Goal: Task Accomplishment & Management: Complete application form

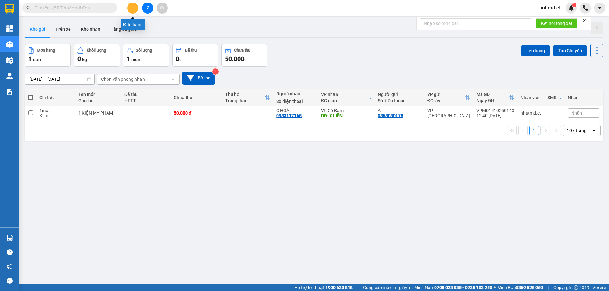
click at [134, 12] on button at bounding box center [132, 8] width 11 height 11
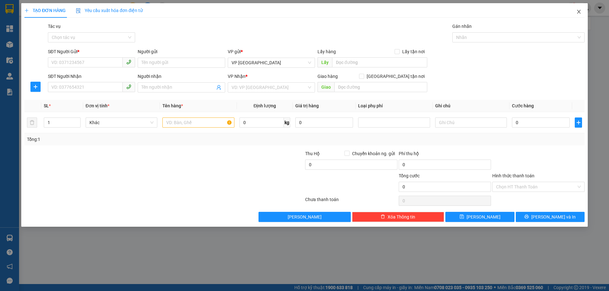
click at [579, 10] on icon "close" at bounding box center [578, 11] width 5 height 5
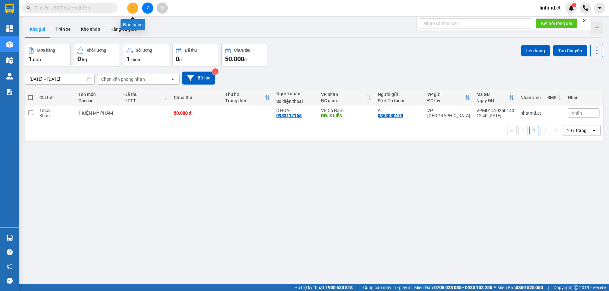
click at [133, 8] on icon "plus" at bounding box center [132, 8] width 3 height 0
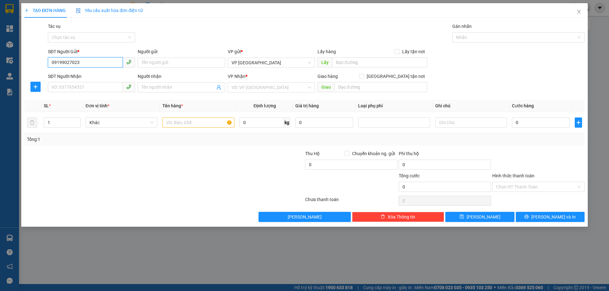
click at [60, 62] on input "09199027023" at bounding box center [85, 62] width 75 height 10
type input "0919027023"
click at [86, 91] on input "SĐT Người Nhận" at bounding box center [85, 87] width 75 height 10
click at [79, 59] on input "0919027023" at bounding box center [85, 62] width 75 height 10
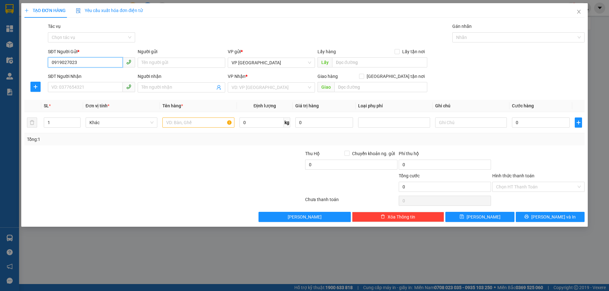
click at [79, 59] on input "0919027023" at bounding box center [85, 62] width 75 height 10
click at [103, 86] on input "SĐT Người Nhận" at bounding box center [85, 87] width 75 height 10
paste input "0919027023"
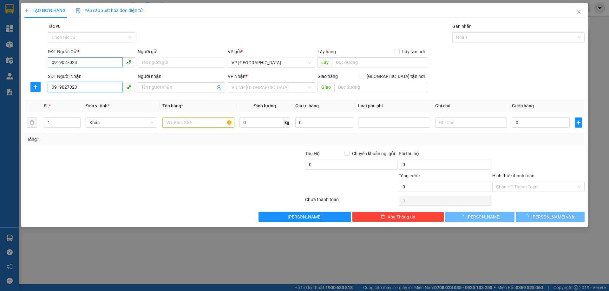
type input "0919027023"
click at [94, 65] on input "0919027023" at bounding box center [85, 62] width 75 height 10
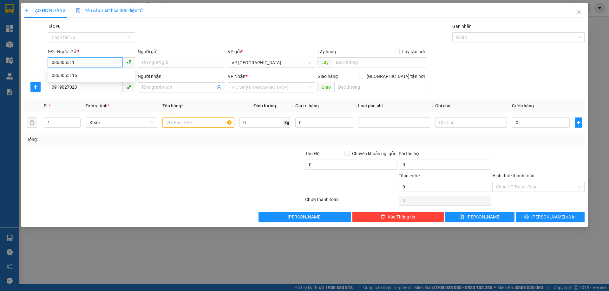
type input "0868055116"
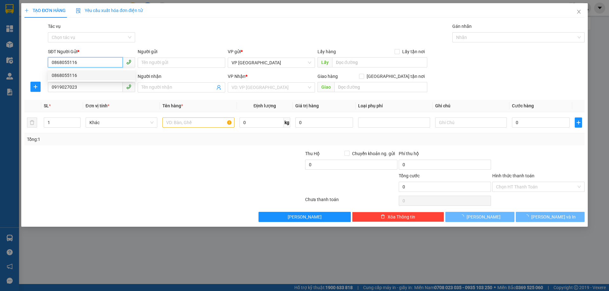
click at [85, 74] on div "0868055116" at bounding box center [92, 75] width 80 height 7
type input "0868055116 LÀ SỐ NGƯỜI NHẬN"
type input "50.000"
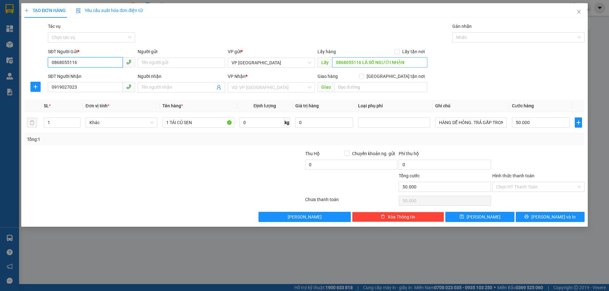
type input "0868055116"
click at [394, 61] on input "0868055116 LÀ SỐ NGƯỜI NHẬN" at bounding box center [379, 62] width 95 height 10
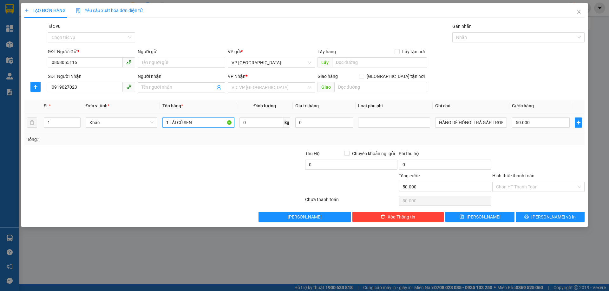
click at [176, 121] on input "1 TẢI CỦ SEN" at bounding box center [198, 123] width 72 height 10
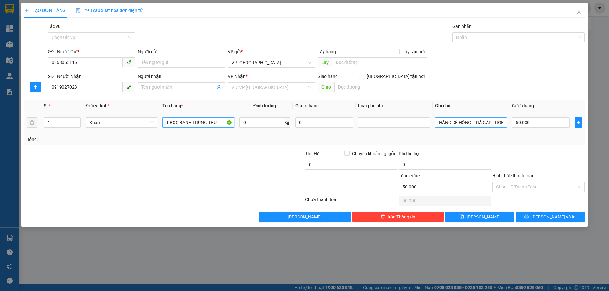
type input "1 BỌC BÁNH TRUNG THU"
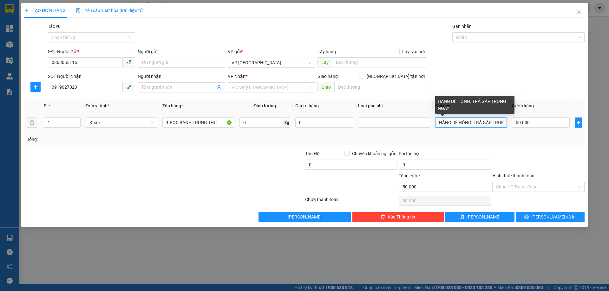
click at [472, 123] on input "HÀNG DỄ HỎNG. TRẢ GẤP TRONG NGÀY" at bounding box center [471, 123] width 72 height 10
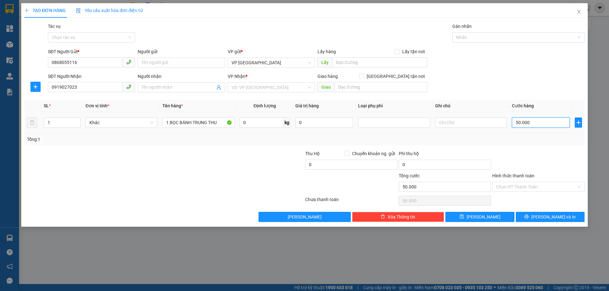
click at [526, 120] on input "50.000" at bounding box center [541, 123] width 58 height 10
type input "4"
type input "40"
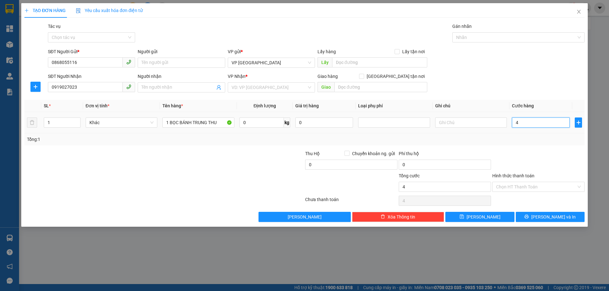
type input "40"
type input "40.000"
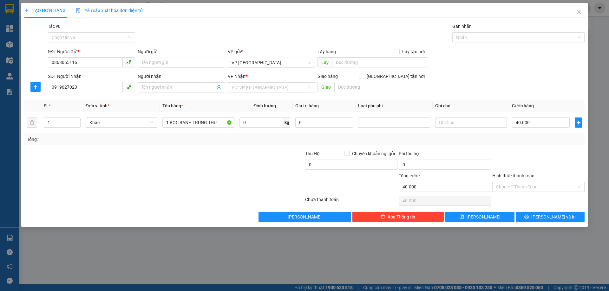
click at [524, 141] on div "Tổng: 1" at bounding box center [304, 139] width 555 height 7
click at [527, 186] on input "Hình thức thanh toán" at bounding box center [536, 187] width 80 height 10
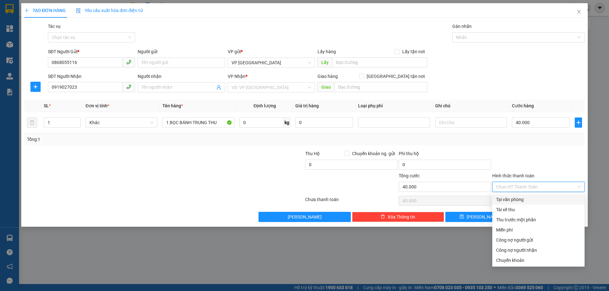
click at [530, 200] on div "Tại văn phòng" at bounding box center [538, 199] width 85 height 7
type input "0"
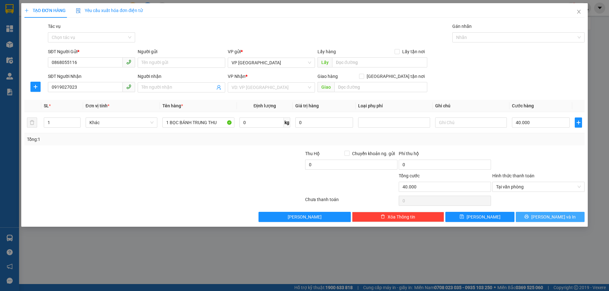
click at [550, 216] on span "[PERSON_NAME] và In" at bounding box center [553, 217] width 44 height 7
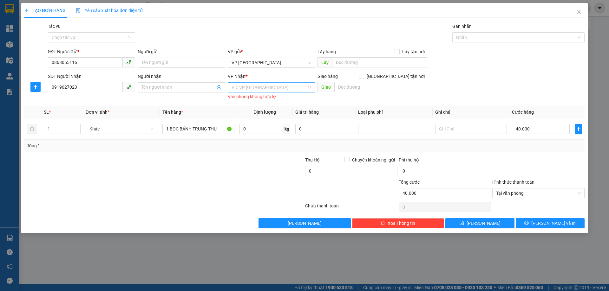
click at [249, 84] on input "search" at bounding box center [269, 88] width 75 height 10
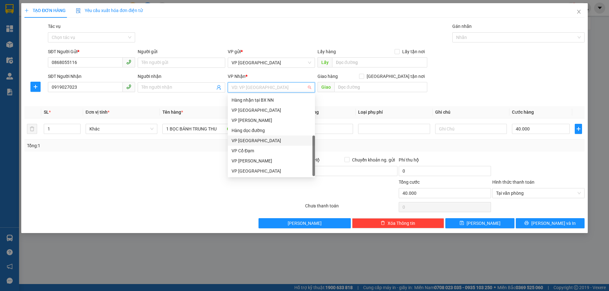
scroll to position [20, 0]
click at [258, 158] on div "VP [PERSON_NAME]" at bounding box center [272, 161] width 80 height 7
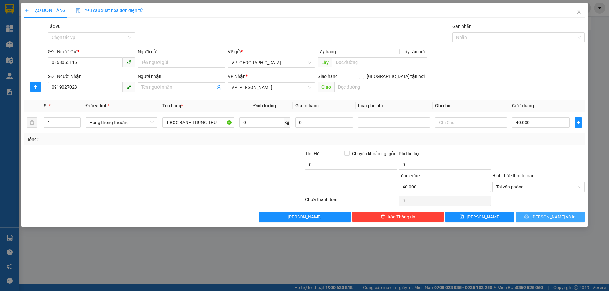
click at [529, 215] on icon "printer" at bounding box center [527, 217] width 4 height 4
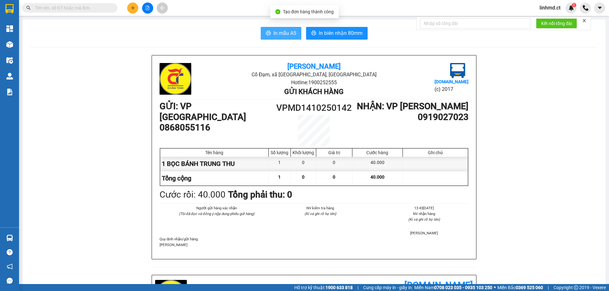
click at [291, 31] on span "In mẫu A5" at bounding box center [284, 33] width 23 height 8
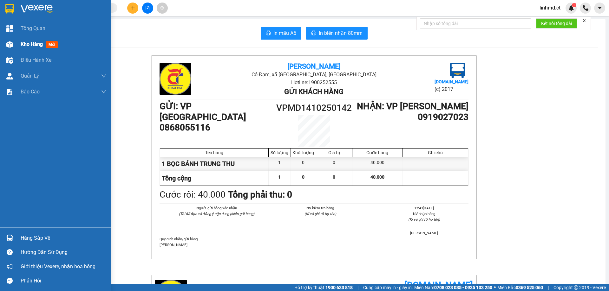
click at [15, 42] on div at bounding box center [9, 44] width 11 height 11
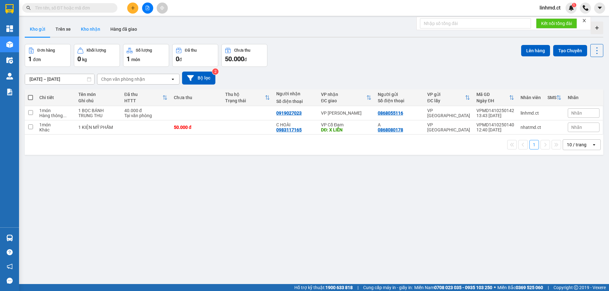
click at [93, 32] on button "Kho nhận" at bounding box center [90, 29] width 29 height 15
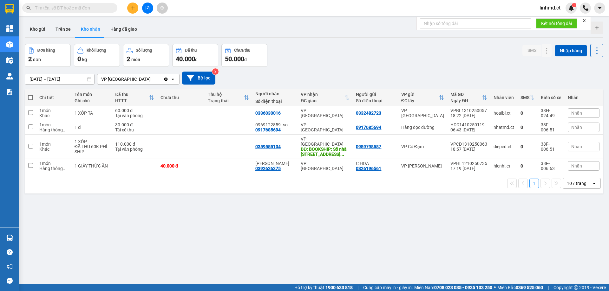
click at [104, 4] on input "text" at bounding box center [72, 7] width 75 height 7
click at [545, 127] on button at bounding box center [546, 127] width 9 height 11
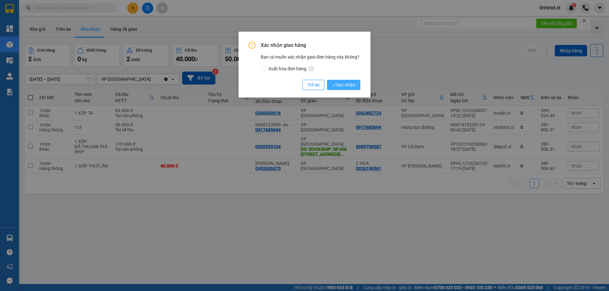
click at [344, 84] on span "Xác nhận" at bounding box center [343, 85] width 23 height 7
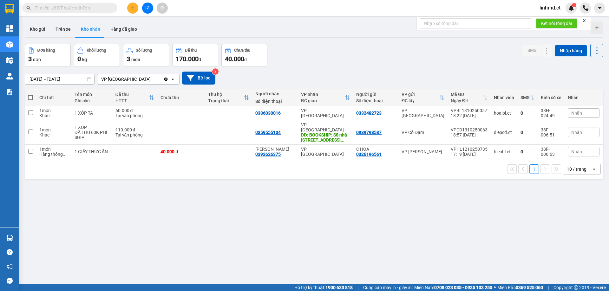
click at [133, 10] on button at bounding box center [132, 8] width 11 height 11
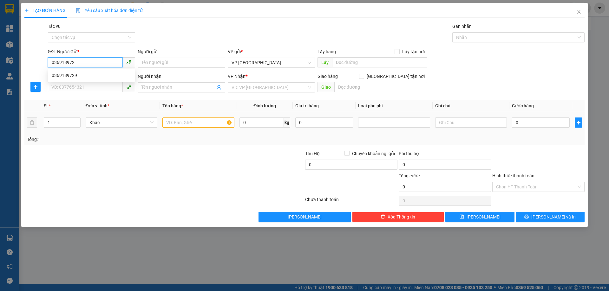
type input "0369189729"
click at [102, 75] on div "0369189729" at bounding box center [92, 75] width 80 height 7
type input "0989889463"
type input "ĐẠI [PERSON_NAME]"
type input "BÌNH AN"
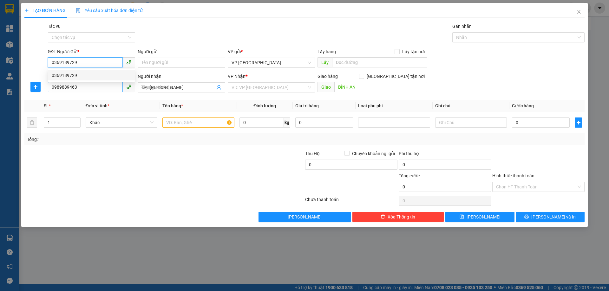
type input "60.000"
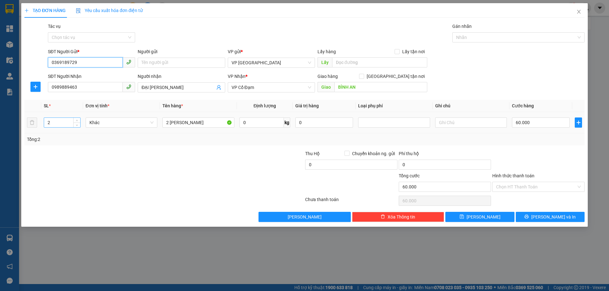
type input "0369189729"
drag, startPoint x: 52, startPoint y: 120, endPoint x: 45, endPoint y: 118, distance: 7.5
click at [45, 118] on input "2" at bounding box center [62, 123] width 36 height 10
type input "1"
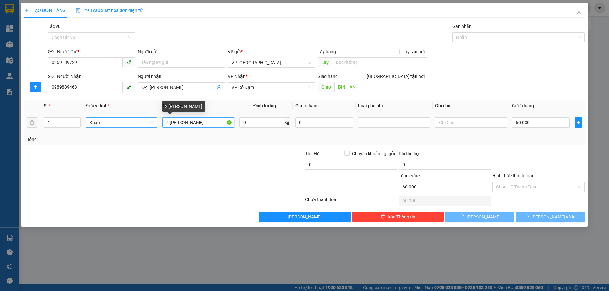
drag, startPoint x: 183, startPoint y: 122, endPoint x: 140, endPoint y: 121, distance: 43.1
click at [141, 121] on tr "1 Khác 2 THÙNG SƠN 0 kg 0 60.000" at bounding box center [304, 122] width 560 height 21
type input "0"
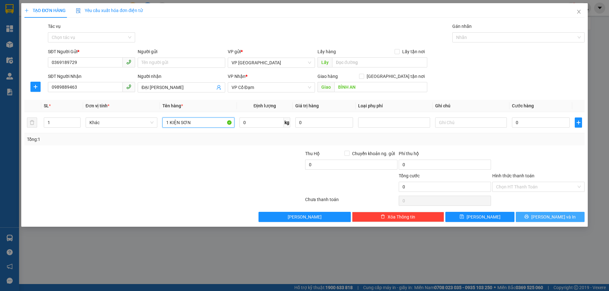
type input "1 KIỆN SƠN"
click at [546, 216] on span "[PERSON_NAME] và In" at bounding box center [553, 217] width 44 height 7
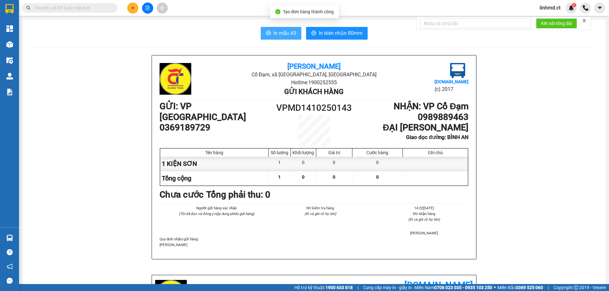
click at [291, 32] on span "In mẫu A5" at bounding box center [284, 33] width 23 height 8
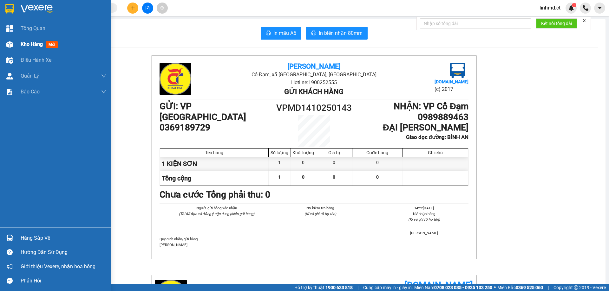
click at [14, 44] on div at bounding box center [9, 44] width 11 height 11
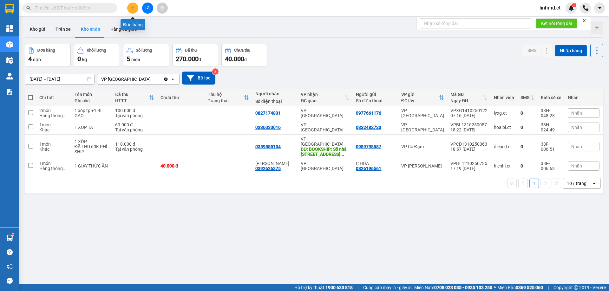
click at [133, 5] on button at bounding box center [132, 8] width 11 height 11
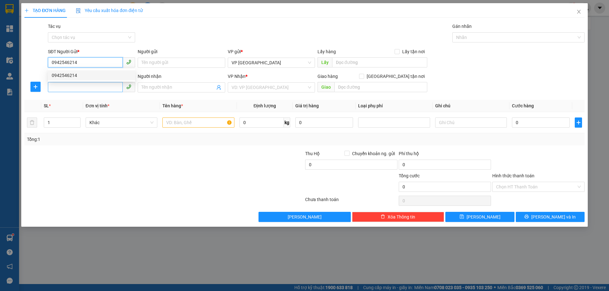
type input "0942546214"
click at [62, 88] on input "SĐT Người Nhận" at bounding box center [85, 87] width 75 height 10
click at [99, 62] on input "0942546214" at bounding box center [85, 62] width 75 height 10
click at [100, 75] on div "0942546214" at bounding box center [92, 75] width 80 height 7
type input "0976398403"
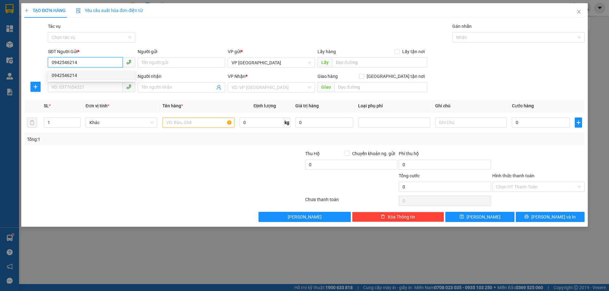
type input "DÌ THỦY"
type input "[PERSON_NAME]"
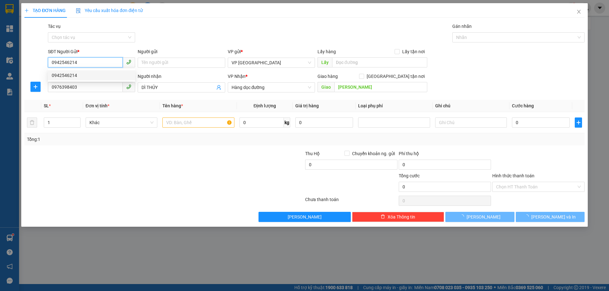
type input "240.000"
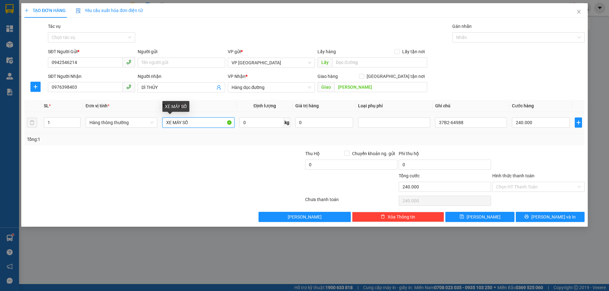
drag, startPoint x: 189, startPoint y: 126, endPoint x: 152, endPoint y: 115, distance: 38.1
click at [159, 117] on tr "1 Hàng thông thường XE MÁY SỐ 0 kg 0 37B2-64988 240.000" at bounding box center [304, 122] width 560 height 21
type input "1 CLEAR"
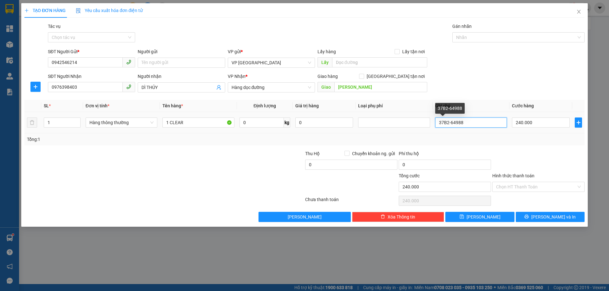
click at [458, 121] on input "37B2-64988" at bounding box center [471, 123] width 72 height 10
click at [539, 126] on input "240.000" at bounding box center [541, 123] width 58 height 10
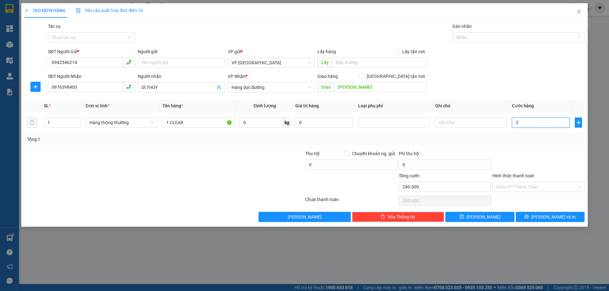
type input "36"
type input "360"
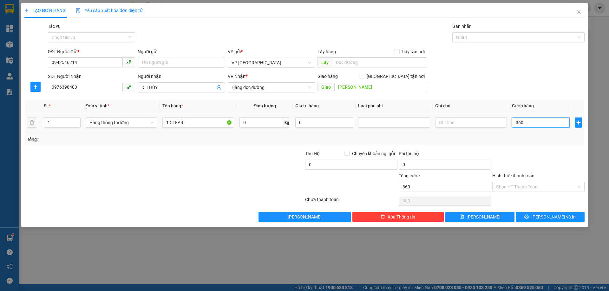
type input "36"
type input "3"
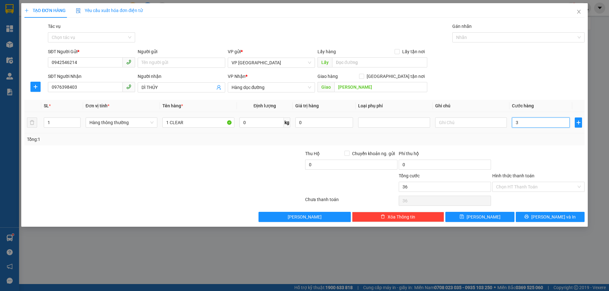
type input "3"
type input "0"
type input "03"
type input "3"
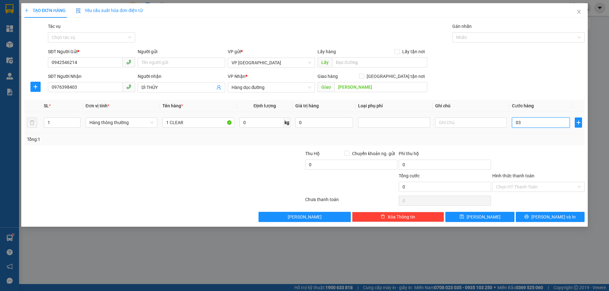
type input "3"
type input "030"
type input "30"
type input "030"
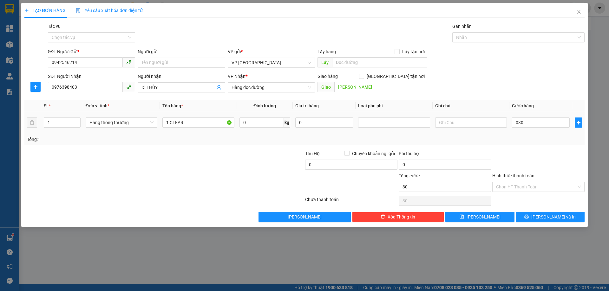
type input "30.000"
click at [530, 137] on div "Tổng: 1" at bounding box center [304, 139] width 555 height 7
click at [519, 184] on input "Hình thức thanh toán" at bounding box center [536, 187] width 80 height 10
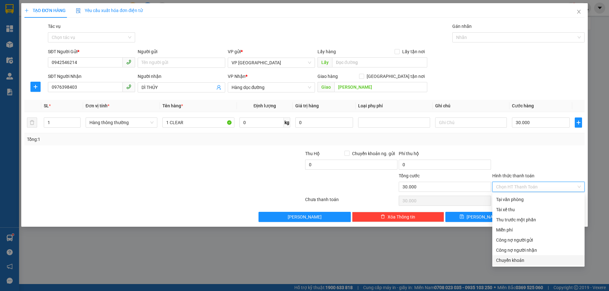
click at [527, 263] on div "Chuyển khoản" at bounding box center [538, 260] width 85 height 7
type input "0"
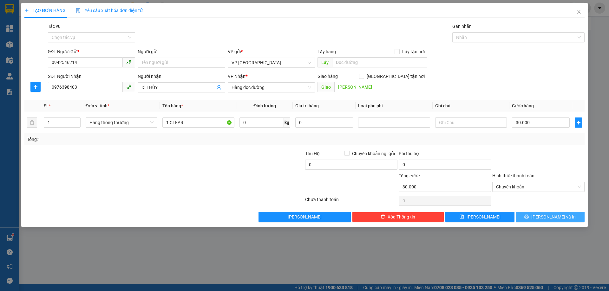
click at [547, 221] on button "[PERSON_NAME] và In" at bounding box center [550, 217] width 69 height 10
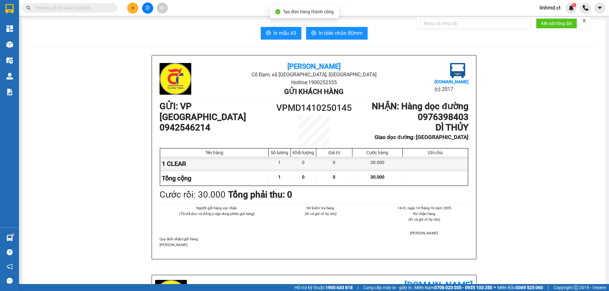
click at [284, 31] on span "In mẫu A5" at bounding box center [284, 33] width 23 height 8
click at [134, 10] on icon "plus" at bounding box center [133, 8] width 4 height 4
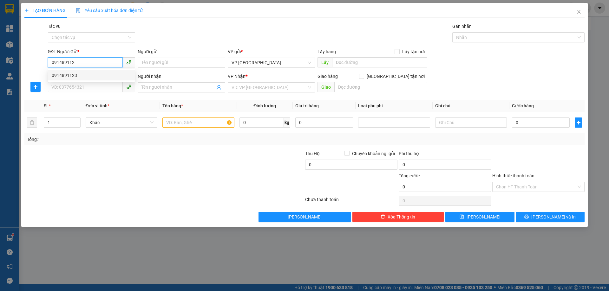
click at [92, 76] on div "0914891123" at bounding box center [92, 75] width 80 height 7
type input "0914891123"
type input "0852333888"
type input "X GIANG"
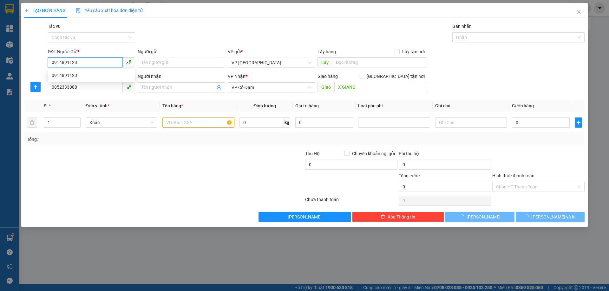
type input "120.000"
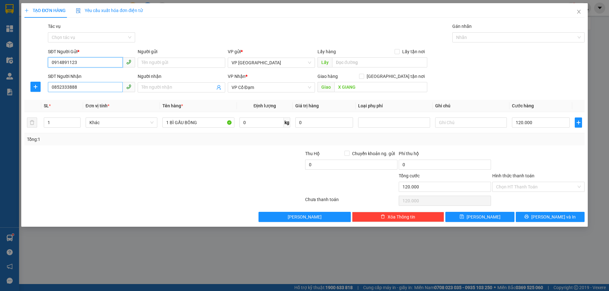
type input "0914891123"
click at [74, 90] on input "0852333888" at bounding box center [85, 87] width 75 height 10
click at [78, 89] on input "0852333888" at bounding box center [85, 87] width 75 height 10
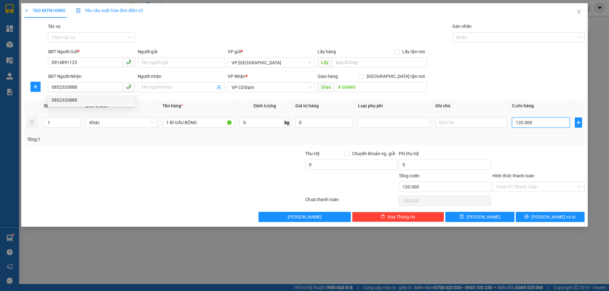
click at [521, 124] on input "120.000" at bounding box center [541, 123] width 58 height 10
type input "0"
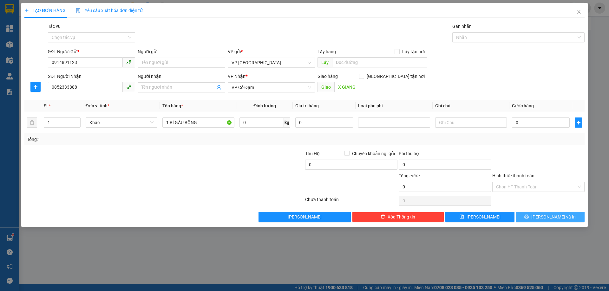
click at [559, 215] on span "[PERSON_NAME] và In" at bounding box center [553, 217] width 44 height 7
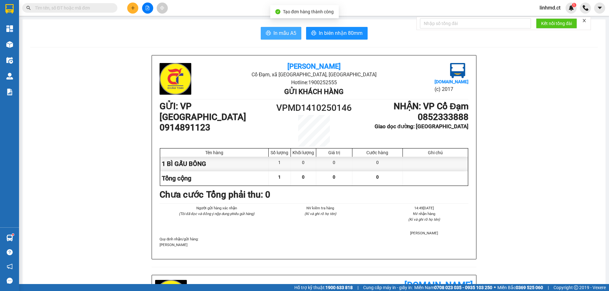
click at [285, 32] on span "In mẫu A5" at bounding box center [284, 33] width 23 height 8
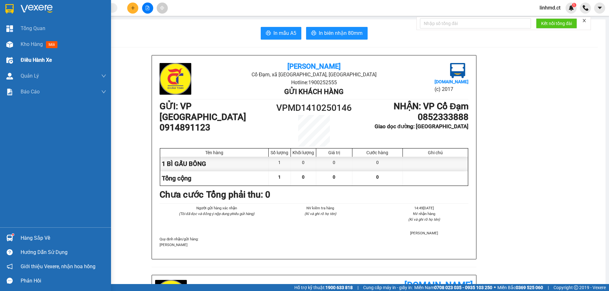
drag, startPoint x: 21, startPoint y: 43, endPoint x: 69, endPoint y: 65, distance: 53.0
click at [21, 44] on span "Kho hàng" at bounding box center [32, 44] width 22 height 6
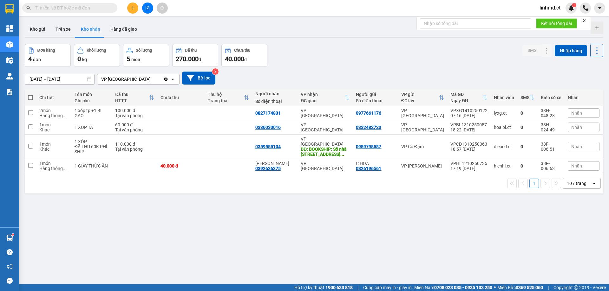
click at [135, 10] on button at bounding box center [132, 8] width 11 height 11
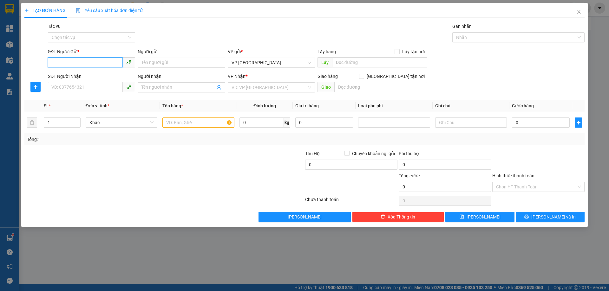
click at [114, 60] on input "SĐT Người Gửi *" at bounding box center [85, 62] width 75 height 10
click at [95, 72] on div "0363493274" at bounding box center [92, 75] width 80 height 7
type input "0363493274"
type input "0988303096"
type input "BÌNH LỘC"
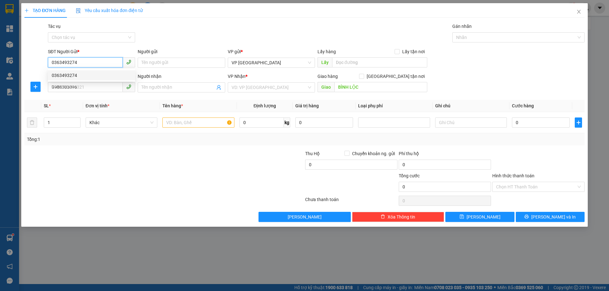
type input "30.000"
type input "0363493274"
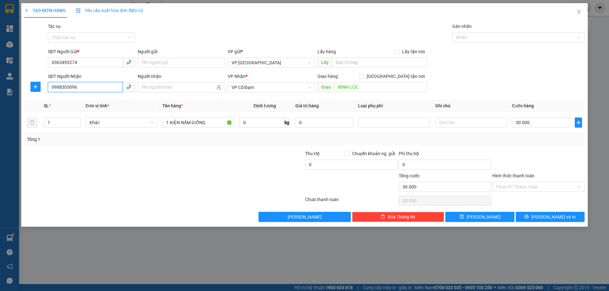
click at [93, 88] on input "0988303096" at bounding box center [85, 87] width 75 height 10
click at [495, 144] on div "Tổng: 1" at bounding box center [304, 140] width 560 height 12
click at [525, 122] on input "30.000" at bounding box center [541, 123] width 58 height 10
type input "0"
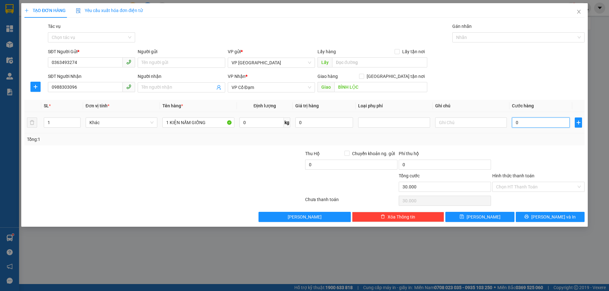
type input "0"
click at [551, 211] on div "Transit Pickup Surcharge Ids Transit Deliver Surcharge Ids Transit Deliver Surc…" at bounding box center [304, 123] width 560 height 200
click at [551, 217] on span "[PERSON_NAME] và In" at bounding box center [553, 217] width 44 height 7
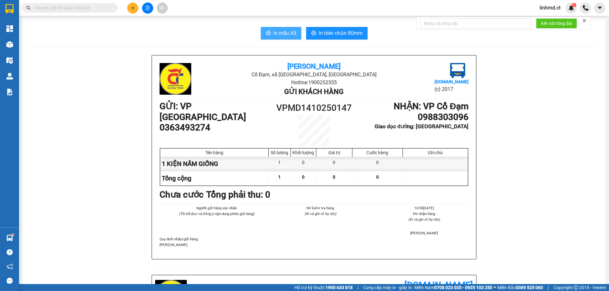
click at [277, 29] on span "In mẫu A5" at bounding box center [284, 33] width 23 height 8
click at [130, 7] on button at bounding box center [132, 8] width 11 height 11
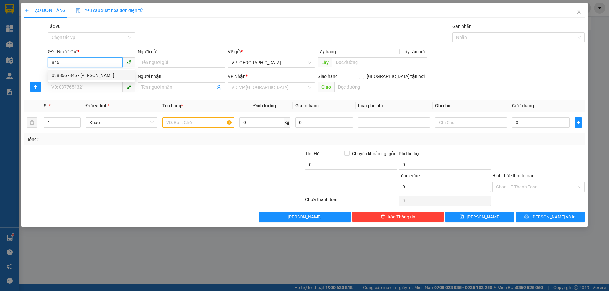
click at [87, 75] on div "0988667846 - [PERSON_NAME]" at bounding box center [92, 75] width 80 height 7
type input "0988667846"
type input "[PERSON_NAME]"
type input "0978203218"
type input "X LIÊN"
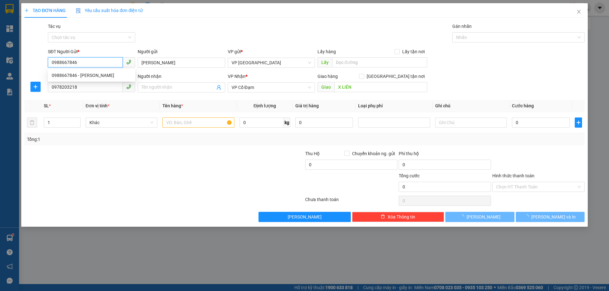
type input "50.000"
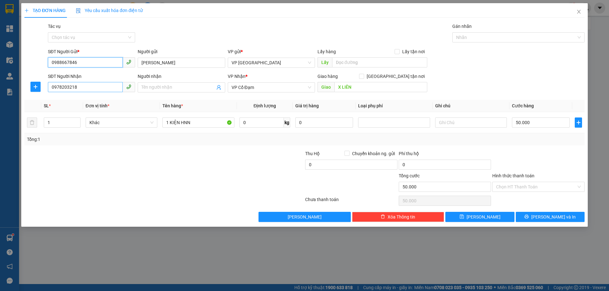
type input "0988667846"
click at [88, 88] on input "0978203218" at bounding box center [85, 87] width 75 height 10
type input "0867190292"
click at [91, 101] on div "0867190292" at bounding box center [92, 100] width 80 height 7
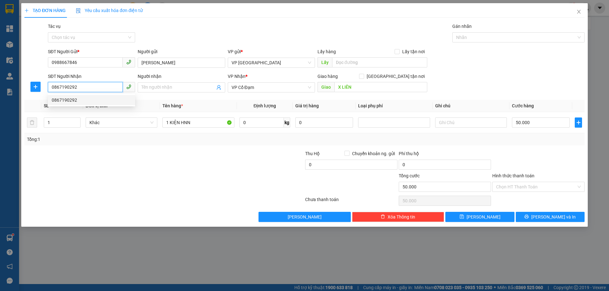
type input "XUÂN MỸ"
type input "0867190292"
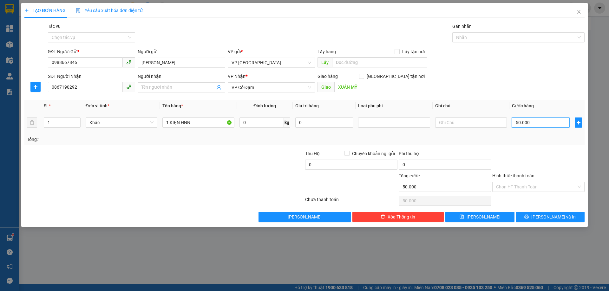
type input "0"
type input "5"
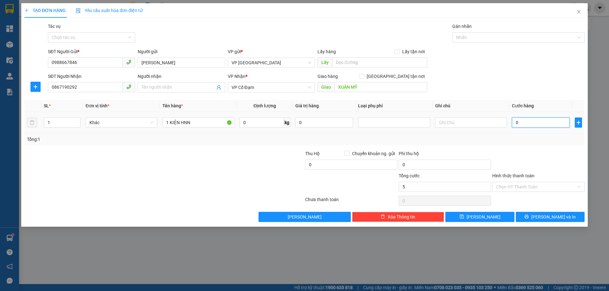
type input "05"
type input "50"
type input "050"
type input "50.000"
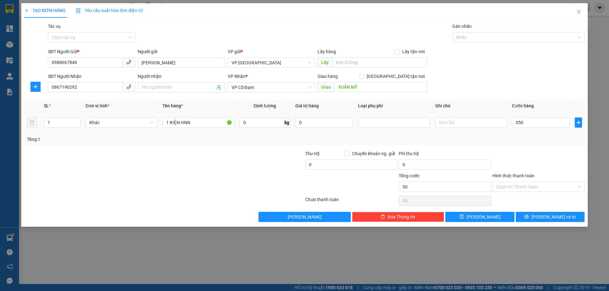
type input "50.000"
click at [530, 140] on div "Tổng: 1" at bounding box center [304, 139] width 555 height 7
click at [532, 120] on input "50.000" at bounding box center [541, 123] width 58 height 10
type input "0"
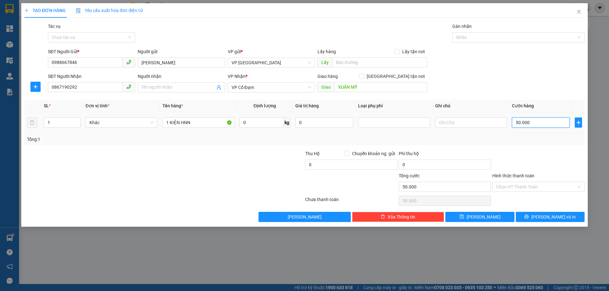
type input "0"
click at [546, 217] on span "[PERSON_NAME] và In" at bounding box center [553, 217] width 44 height 7
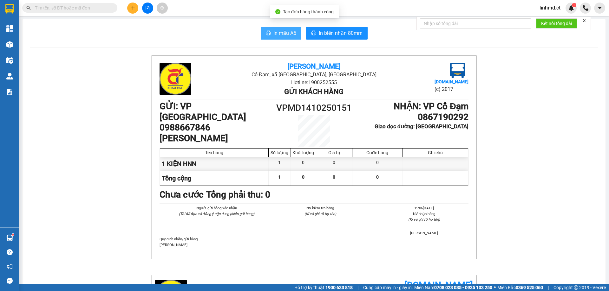
click at [285, 36] on span "In mẫu A5" at bounding box center [284, 33] width 23 height 8
click at [86, 11] on span at bounding box center [69, 8] width 95 height 10
click at [85, 11] on input "text" at bounding box center [72, 7] width 75 height 7
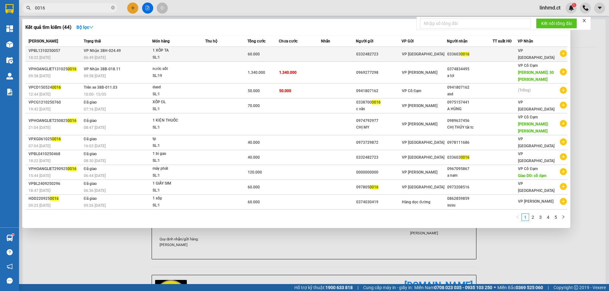
type input "0016"
click at [136, 53] on td "VP Nhận 38H-024.49 06:49 [DATE]" at bounding box center [117, 54] width 70 height 15
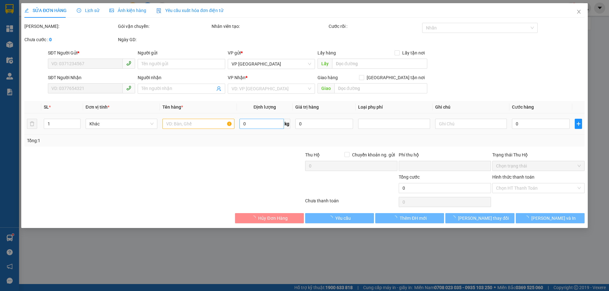
type input "0332482723"
type input "0336030016"
type input "0"
type input "60.000"
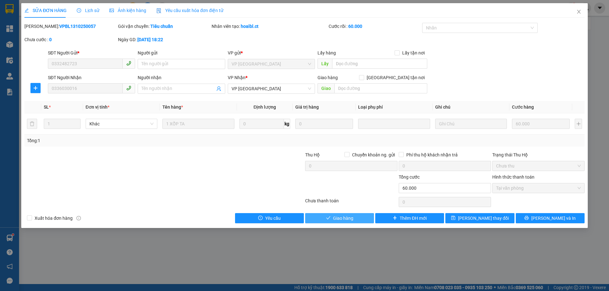
click at [321, 219] on button "Giao hàng" at bounding box center [339, 218] width 69 height 10
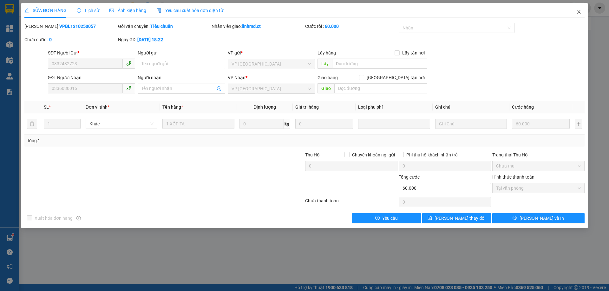
click at [579, 9] on span "Close" at bounding box center [579, 12] width 18 height 18
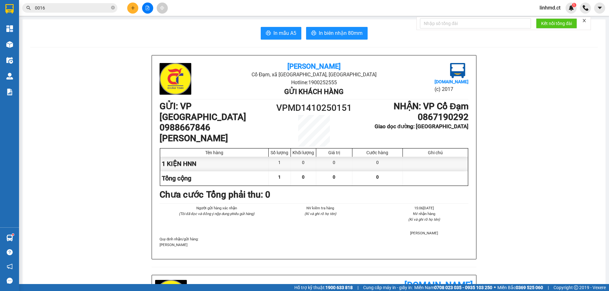
click at [136, 9] on button at bounding box center [132, 8] width 11 height 11
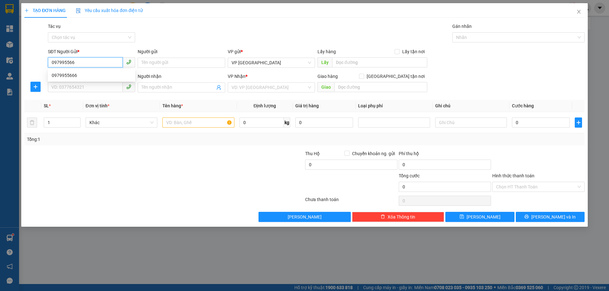
type input "0979955666"
click at [80, 71] on div "0979955666" at bounding box center [91, 75] width 87 height 10
type input "0827633673"
type input "X LIÊN"
type input "100.000"
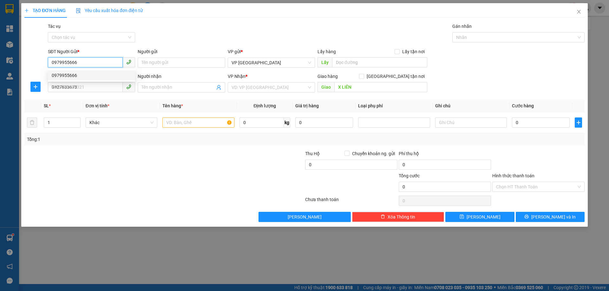
type input "100.000"
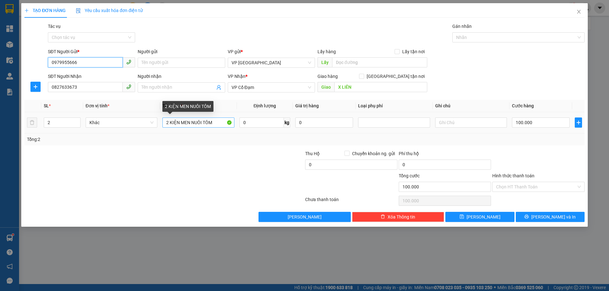
type input "0979955666"
drag, startPoint x: 168, startPoint y: 122, endPoint x: 152, endPoint y: 119, distance: 16.9
click at [157, 123] on tr "2 Khác 2 KIỆN MEN NUÔI TÔM 0 kg 0 100.000" at bounding box center [304, 122] width 560 height 21
type input "7 KIỆN MEN NUÔI TÔM"
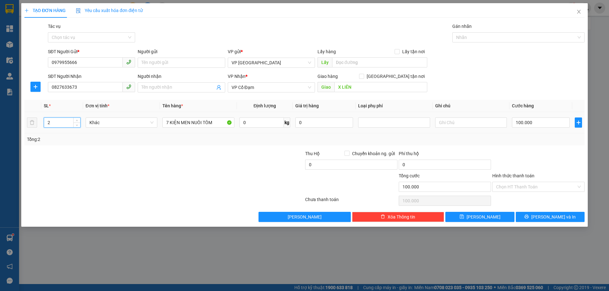
drag, startPoint x: 50, startPoint y: 121, endPoint x: 33, endPoint y: 119, distance: 16.9
click at [39, 120] on tr "2 Khác 7 KIỆN MEN NUÔI TÔM 0 kg 0 100.000" at bounding box center [304, 122] width 560 height 21
type input "7"
click at [232, 164] on div at bounding box center [258, 161] width 94 height 22
type input "0"
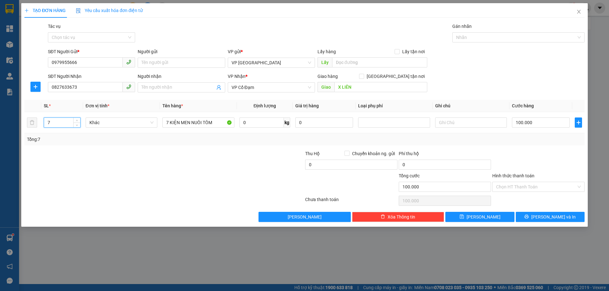
type input "0"
click at [537, 128] on div "0" at bounding box center [541, 122] width 58 height 13
click at [534, 125] on input "0" at bounding box center [541, 123] width 58 height 10
type input "3"
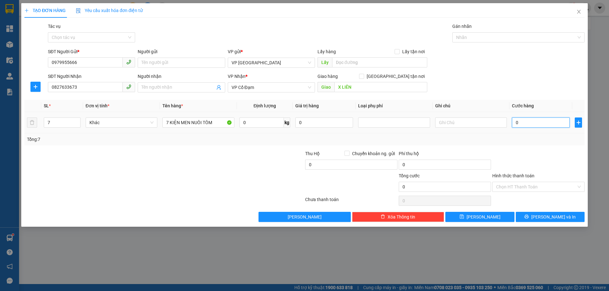
type input "3"
type input "35"
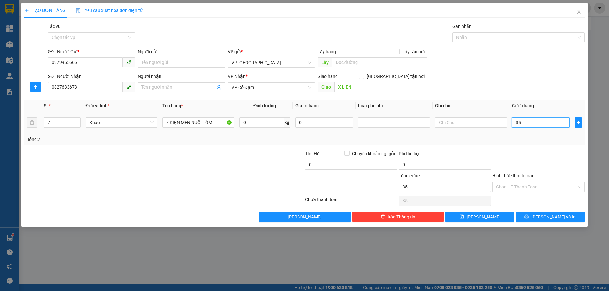
type input "350"
type input "350.000"
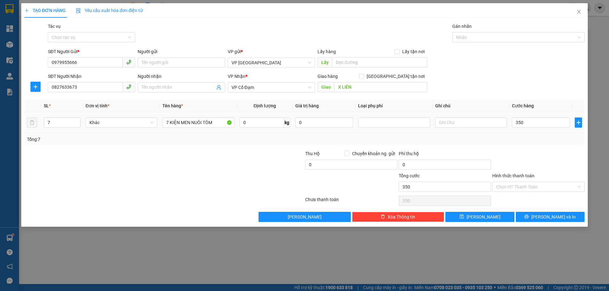
type input "350.000"
click at [549, 153] on div at bounding box center [539, 161] width 94 height 22
click at [537, 184] on input "Hình thức thanh toán" at bounding box center [536, 187] width 80 height 10
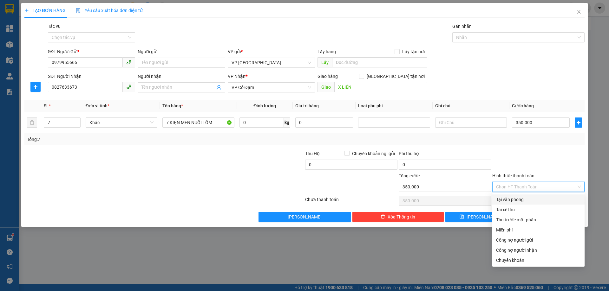
click at [525, 200] on div "Tại văn phòng" at bounding box center [538, 199] width 85 height 7
type input "0"
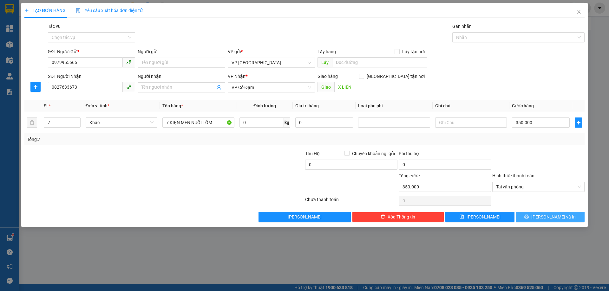
click at [537, 213] on button "[PERSON_NAME] và In" at bounding box center [550, 217] width 69 height 10
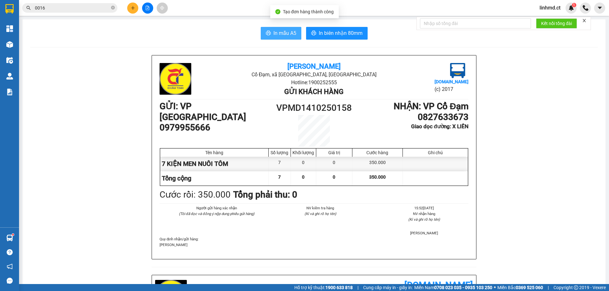
click at [273, 31] on span "In mẫu A5" at bounding box center [284, 33] width 23 height 8
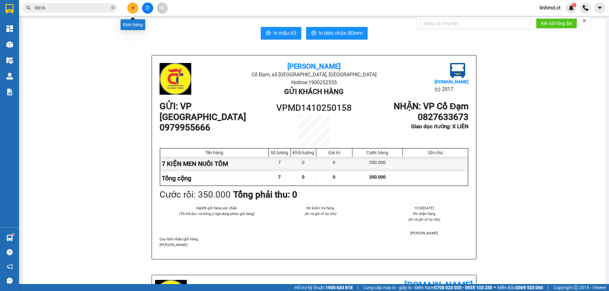
click at [131, 10] on icon "plus" at bounding box center [133, 8] width 4 height 4
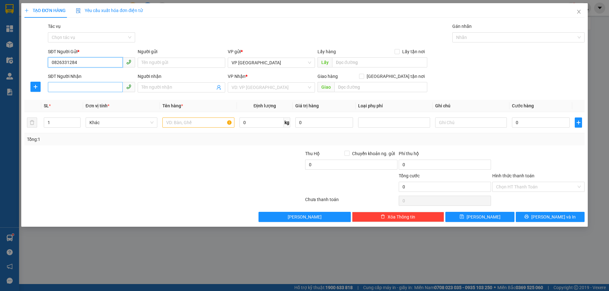
type input "0826331284"
click at [73, 88] on input "SĐT Người Nhận" at bounding box center [85, 87] width 75 height 10
type input "0"
type input "0961868755"
click at [245, 92] on input "search" at bounding box center [269, 88] width 75 height 10
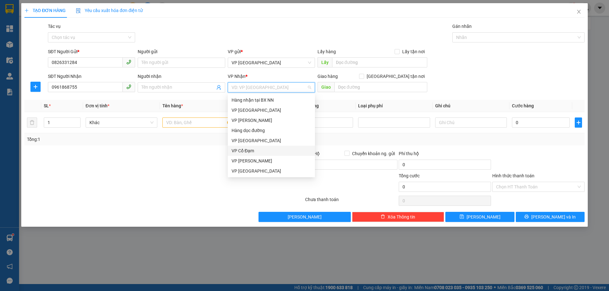
click at [258, 151] on div "VP Cổ Đạm" at bounding box center [272, 150] width 80 height 7
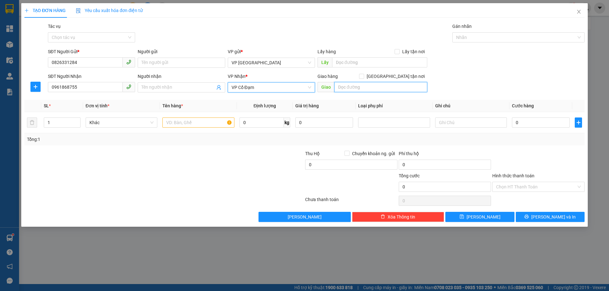
click at [356, 85] on input "text" at bounding box center [380, 87] width 93 height 10
type input "BÌNH LỘC"
drag, startPoint x: 202, startPoint y: 121, endPoint x: 195, endPoint y: 119, distance: 7.6
click at [199, 121] on input "text" at bounding box center [198, 123] width 72 height 10
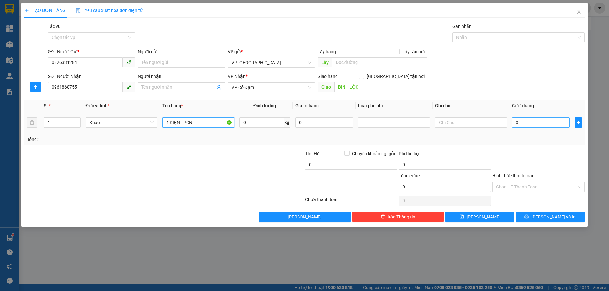
type input "4 KIỆN TPCN"
click at [540, 121] on input "0" at bounding box center [541, 123] width 58 height 10
type input "2"
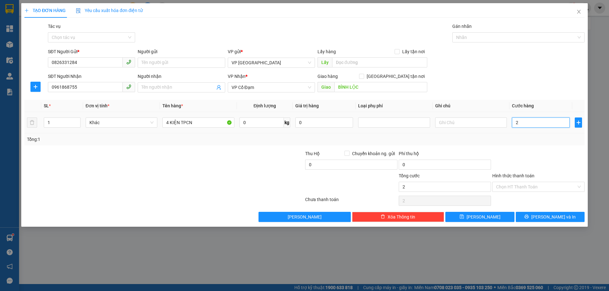
type input "20"
type input "200"
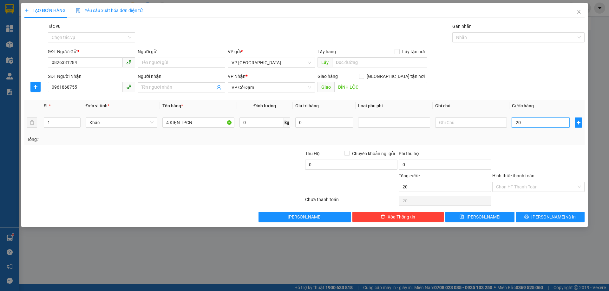
type input "200"
click at [562, 151] on div at bounding box center [539, 161] width 94 height 22
type input "200.000"
click at [539, 189] on input "Hình thức thanh toán" at bounding box center [536, 187] width 80 height 10
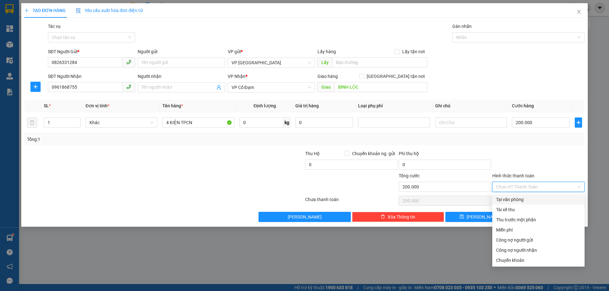
click at [537, 201] on div "Tại văn phòng" at bounding box center [538, 199] width 85 height 7
type input "0"
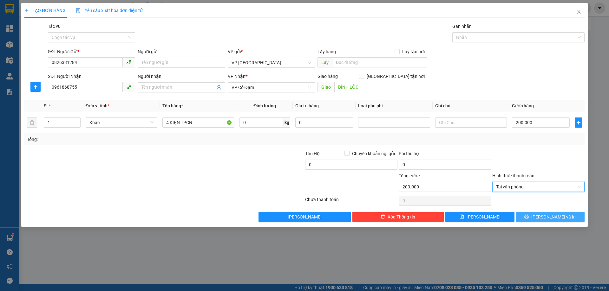
click at [529, 216] on icon "printer" at bounding box center [527, 217] width 4 height 4
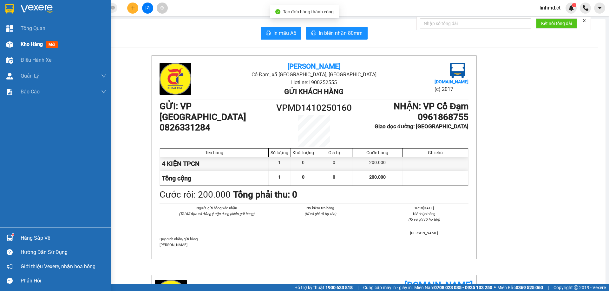
drag, startPoint x: 11, startPoint y: 43, endPoint x: 102, endPoint y: 117, distance: 116.8
click at [11, 44] on img at bounding box center [9, 44] width 7 height 7
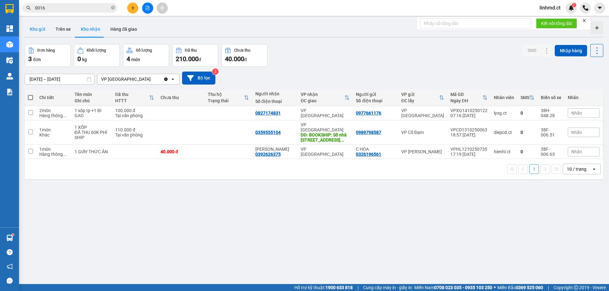
click at [42, 30] on button "Kho gửi" at bounding box center [38, 29] width 26 height 15
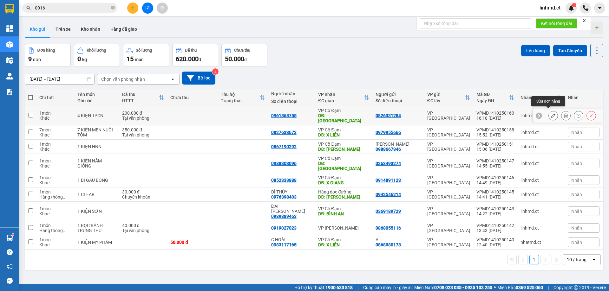
click at [551, 114] on button at bounding box center [553, 115] width 9 height 11
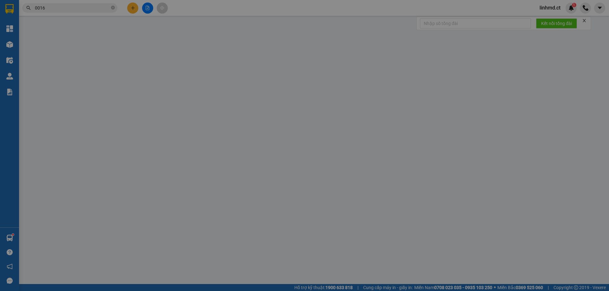
type input "0826331284"
type input "0961868755"
type input "BÌNH LỘC"
type input "0"
type input "200.000"
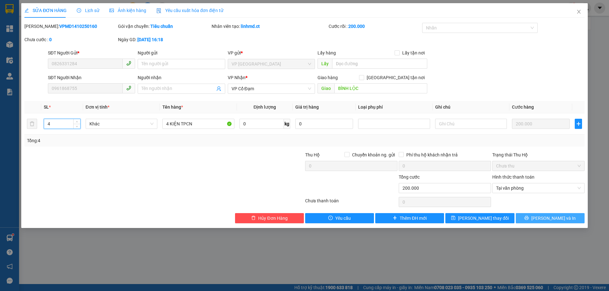
type input "4"
click at [531, 214] on button "[PERSON_NAME] và In" at bounding box center [550, 218] width 69 height 10
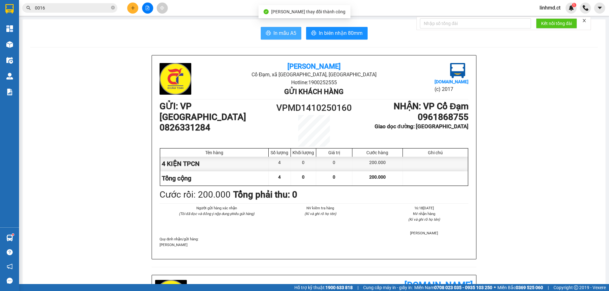
click at [268, 36] on span "printer" at bounding box center [268, 33] width 5 height 6
click at [134, 7] on icon "plus" at bounding box center [133, 8] width 4 height 4
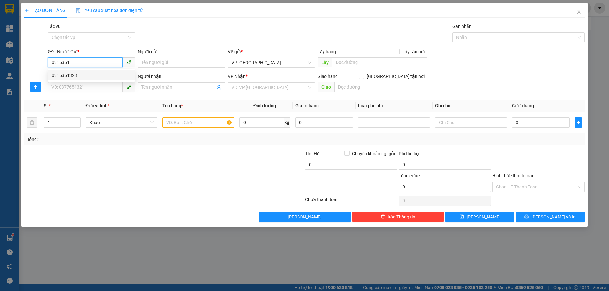
click at [57, 75] on div "0915351323" at bounding box center [92, 75] width 80 height 7
type input "0915351323"
type input "0987728669"
type input "A VỸ"
type input "[PERSON_NAME]"
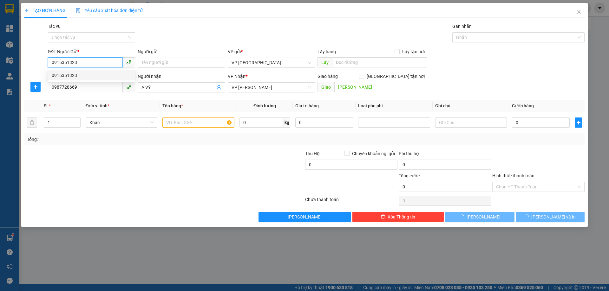
type input "420.000"
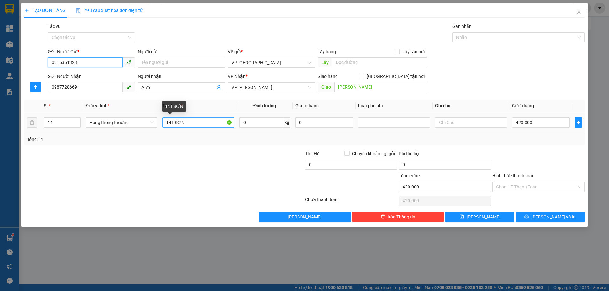
type input "0915351323"
drag, startPoint x: 172, startPoint y: 123, endPoint x: 149, endPoint y: 114, distance: 24.2
click at [152, 114] on tr "14 Hàng thông thường 14T SƠN 0 kg 0 420.000" at bounding box center [304, 122] width 560 height 21
type input "3T SƠN"
drag, startPoint x: 53, startPoint y: 125, endPoint x: 42, endPoint y: 121, distance: 11.9
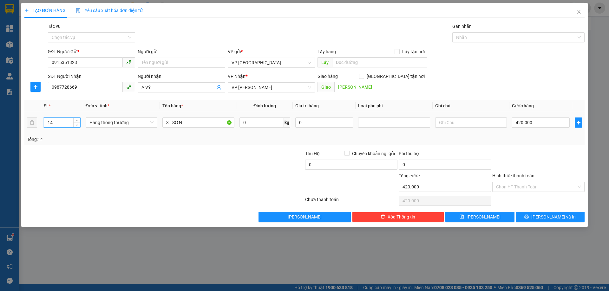
click at [42, 122] on td "14" at bounding box center [62, 122] width 42 height 21
type input "3"
click at [540, 118] on input "420.000" at bounding box center [541, 123] width 58 height 10
type input "9"
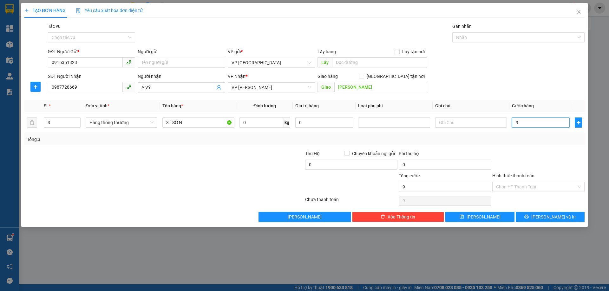
type input "90"
click at [526, 152] on div at bounding box center [539, 161] width 94 height 22
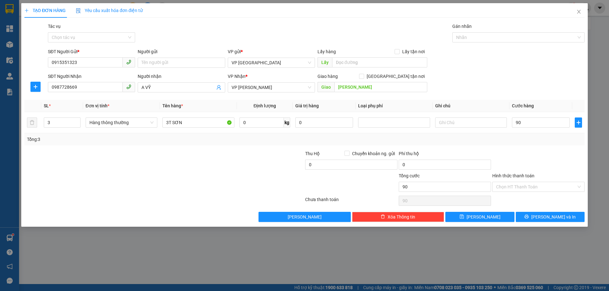
type input "90.000"
click at [529, 215] on icon "printer" at bounding box center [527, 217] width 4 height 4
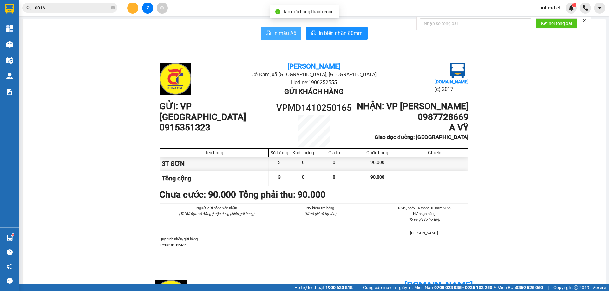
click at [277, 31] on span "In mẫu A5" at bounding box center [284, 33] width 23 height 8
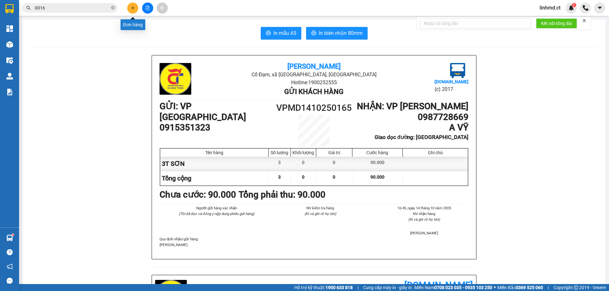
click at [135, 7] on button at bounding box center [132, 8] width 11 height 11
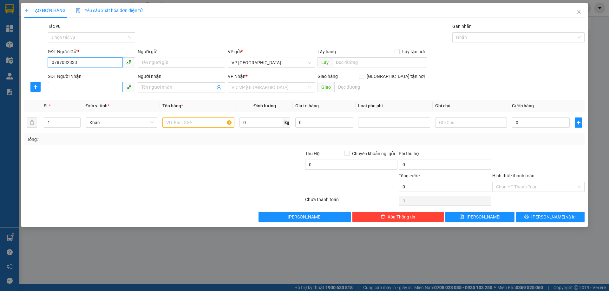
type input "0787032333"
click at [89, 87] on input "SĐT Người Nhận" at bounding box center [85, 87] width 75 height 10
click at [246, 84] on input "search" at bounding box center [269, 88] width 75 height 10
click at [67, 85] on input "0366115535" at bounding box center [85, 87] width 75 height 10
click at [70, 86] on input "03661115535" at bounding box center [85, 87] width 75 height 10
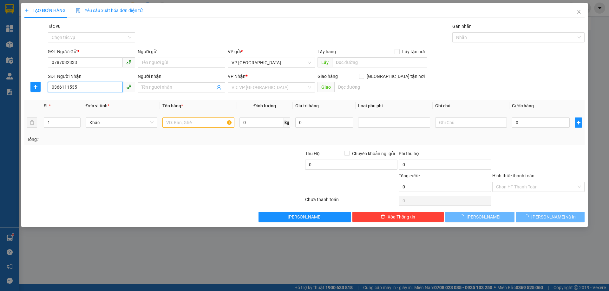
type input "0366111535"
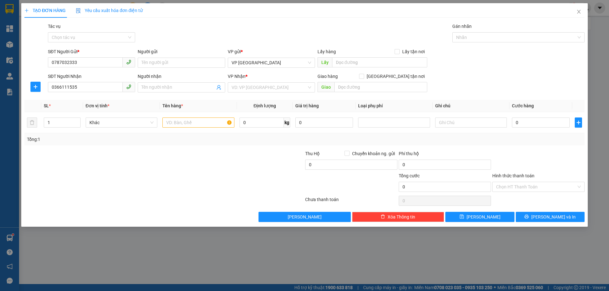
click at [155, 106] on th "Đơn vị tính *" at bounding box center [121, 106] width 77 height 12
click at [270, 87] on input "search" at bounding box center [269, 88] width 75 height 10
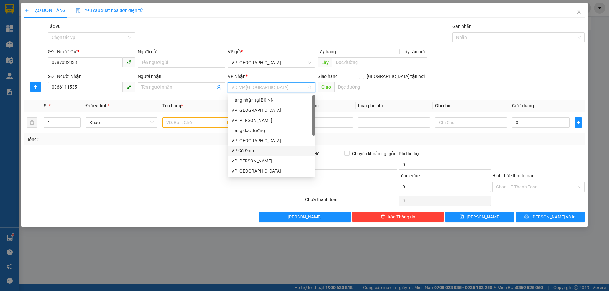
click at [262, 150] on div "VP Cổ Đạm" at bounding box center [272, 150] width 80 height 7
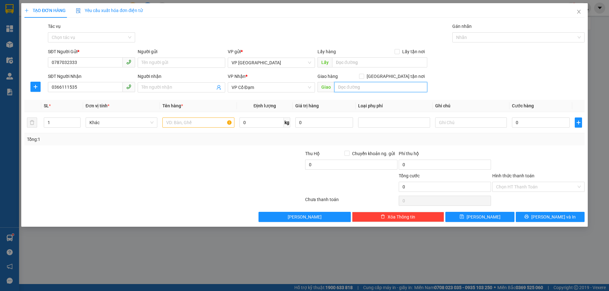
click at [342, 90] on input "text" at bounding box center [380, 87] width 93 height 10
type input "XUÂN YÊN"
click at [186, 122] on input "text" at bounding box center [198, 123] width 72 height 10
type input "1 BỘ MÁY TÍNH"
click at [348, 152] on input "Chuyển khoản ng. gửi" at bounding box center [346, 153] width 4 height 4
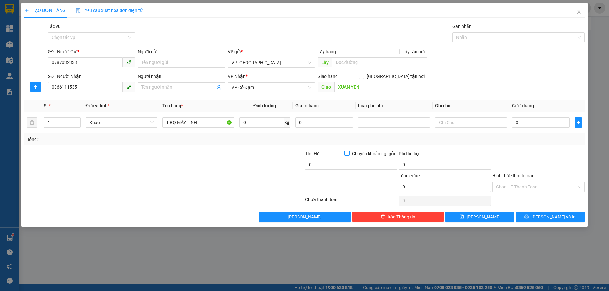
checkbox input "true"
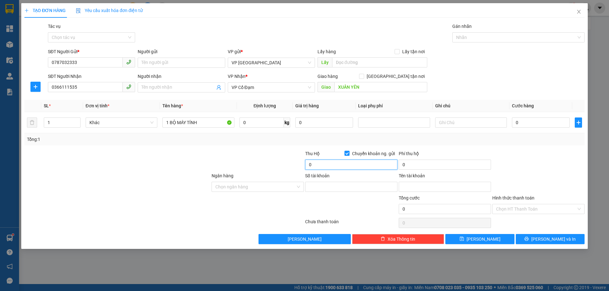
click at [333, 168] on input "0" at bounding box center [351, 165] width 92 height 10
type input "7.500.000"
click at [249, 188] on input "Ngân hàng" at bounding box center [255, 187] width 80 height 10
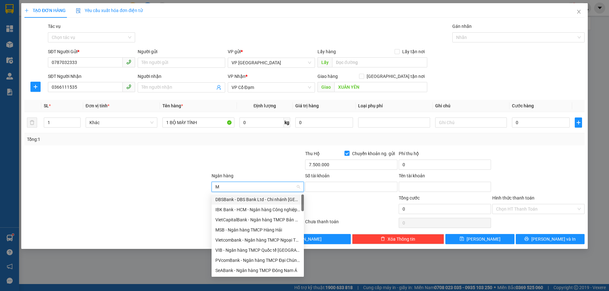
type input "MB"
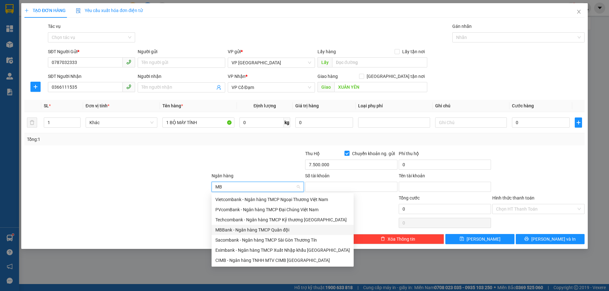
click at [249, 233] on div "MBBank - Ngân hàng TMCP Quân đội" at bounding box center [282, 230] width 134 height 7
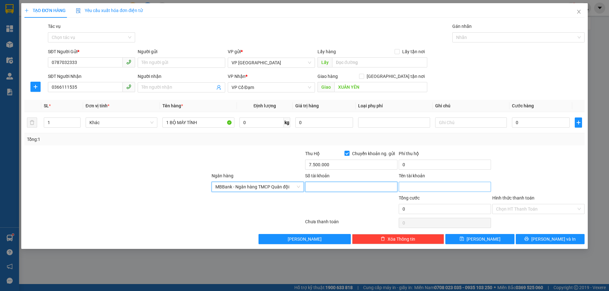
drag, startPoint x: 347, startPoint y: 187, endPoint x: 435, endPoint y: 187, distance: 87.5
click at [347, 187] on input "Số tài khoản" at bounding box center [351, 187] width 92 height 10
type input "0346933523"
click at [432, 187] on input "Tên tài khoản" at bounding box center [445, 187] width 92 height 10
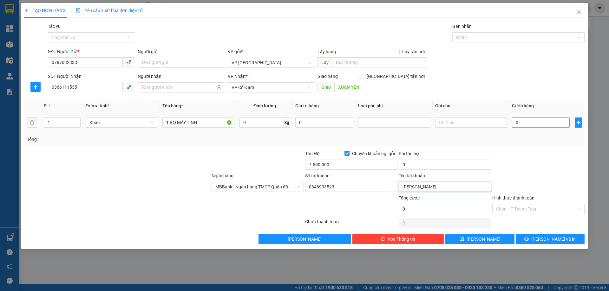
type input "[PERSON_NAME]"
click at [521, 124] on input "0" at bounding box center [541, 123] width 58 height 10
type input "1"
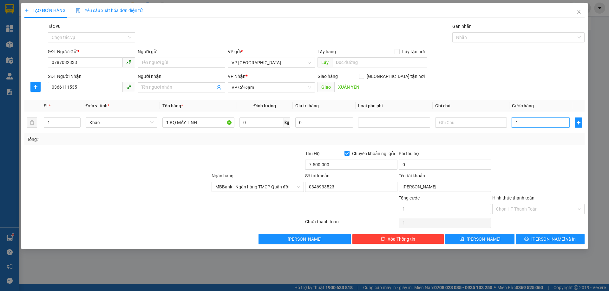
type input "10"
type input "100"
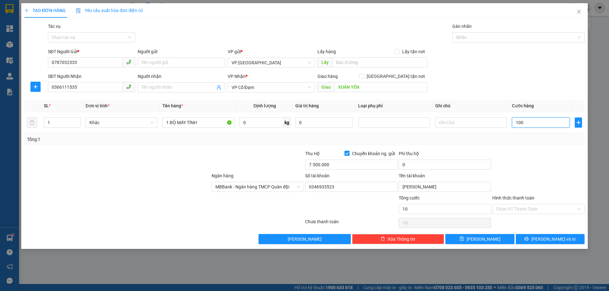
type input "100"
type input "100.000"
click at [533, 165] on div at bounding box center [539, 161] width 94 height 22
click at [532, 206] on input "Hình thức thanh toán" at bounding box center [536, 210] width 80 height 10
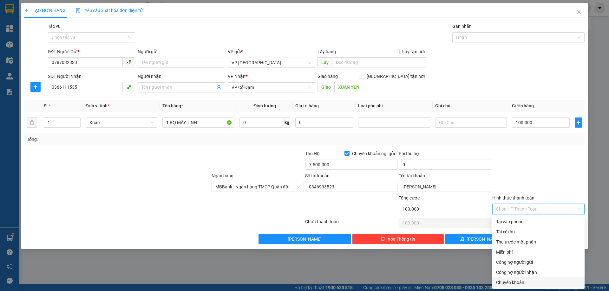
click at [530, 281] on div "Chuyển khoản" at bounding box center [538, 282] width 85 height 7
type input "0"
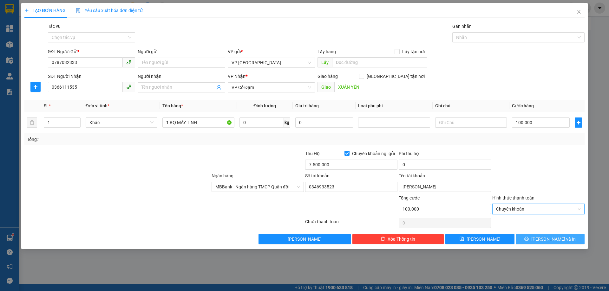
click at [536, 237] on button "[PERSON_NAME] và In" at bounding box center [550, 239] width 69 height 10
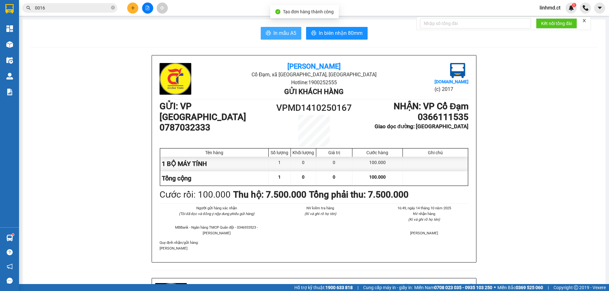
drag, startPoint x: 276, startPoint y: 33, endPoint x: 298, endPoint y: 48, distance: 27.2
click at [277, 33] on span "In mẫu A5" at bounding box center [284, 33] width 23 height 8
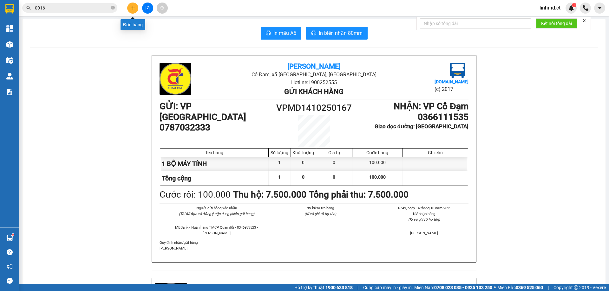
click at [133, 9] on icon "plus" at bounding box center [133, 7] width 0 height 3
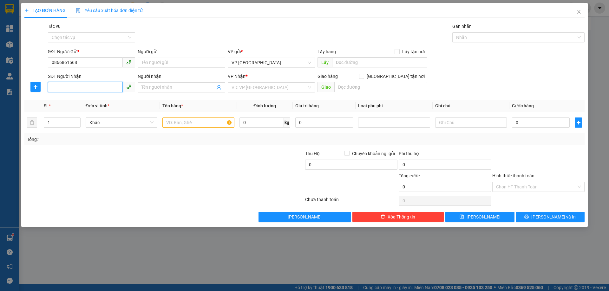
click at [61, 84] on input "SĐT Người Nhận" at bounding box center [85, 87] width 75 height 10
click at [83, 100] on div "0966318652" at bounding box center [92, 100] width 80 height 7
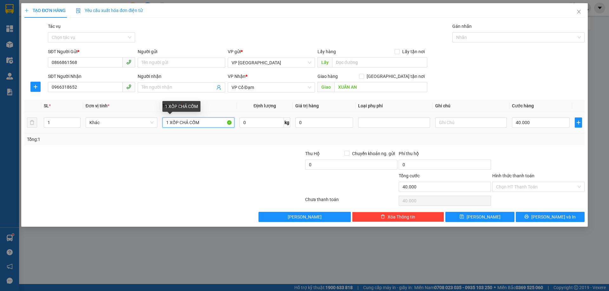
drag, startPoint x: 202, startPoint y: 120, endPoint x: 170, endPoint y: 118, distance: 31.8
click at [170, 118] on input "1 XỐP CHẢ CỐM" at bounding box center [198, 123] width 72 height 10
click at [533, 125] on input "40.000" at bounding box center [541, 123] width 58 height 10
click at [517, 124] on input "0" at bounding box center [541, 123] width 58 height 10
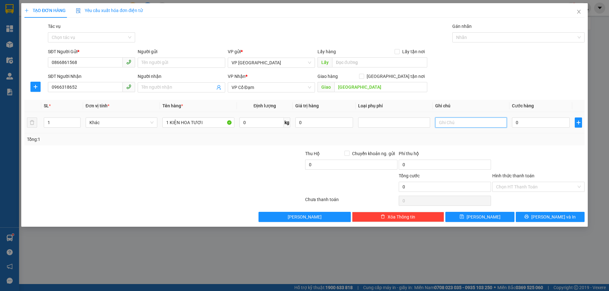
click at [460, 123] on input "text" at bounding box center [471, 123] width 72 height 10
click at [531, 124] on input "0" at bounding box center [541, 123] width 58 height 10
click at [541, 131] on td "80.000" at bounding box center [540, 122] width 63 height 21
click at [529, 216] on icon "printer" at bounding box center [526, 217] width 4 height 4
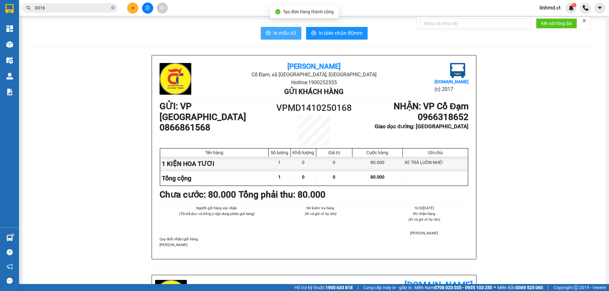
click at [266, 34] on icon "printer" at bounding box center [268, 32] width 5 height 5
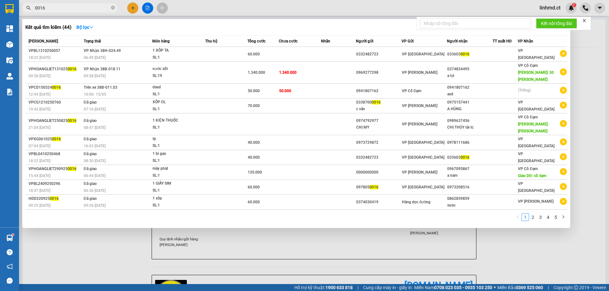
click at [86, 4] on input "0016" at bounding box center [72, 7] width 75 height 7
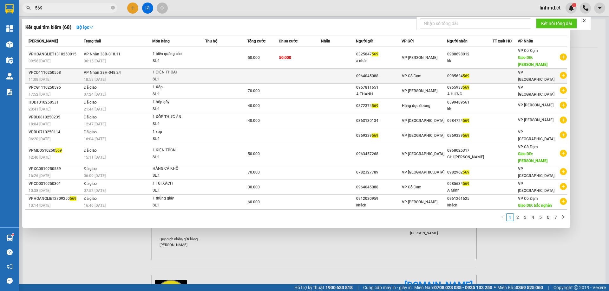
click at [227, 70] on td at bounding box center [226, 76] width 42 height 15
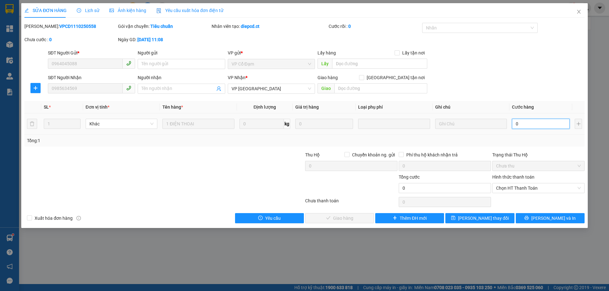
click at [531, 126] on input "0" at bounding box center [541, 124] width 58 height 10
click at [534, 137] on div "Tổng: 1" at bounding box center [304, 140] width 555 height 7
click at [529, 190] on span "Chọn HT Thanh Toán" at bounding box center [538, 189] width 85 height 10
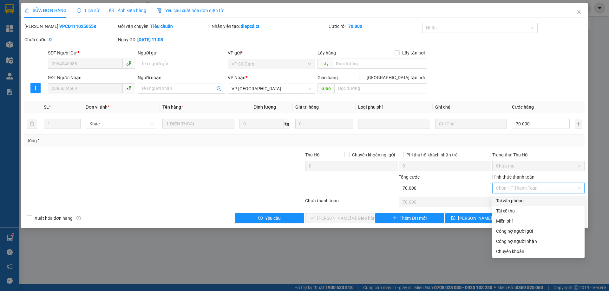
click at [519, 202] on div "Tại văn phòng" at bounding box center [538, 201] width 85 height 7
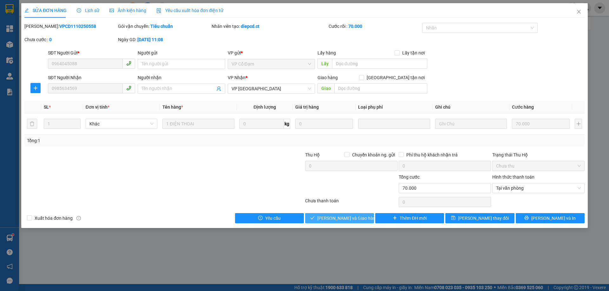
click at [315, 219] on icon "check" at bounding box center [312, 218] width 4 height 4
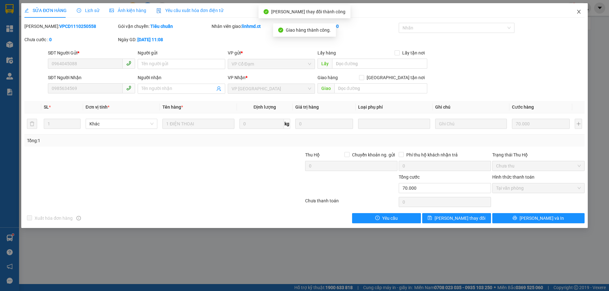
click at [576, 14] on icon "close" at bounding box center [578, 11] width 5 height 5
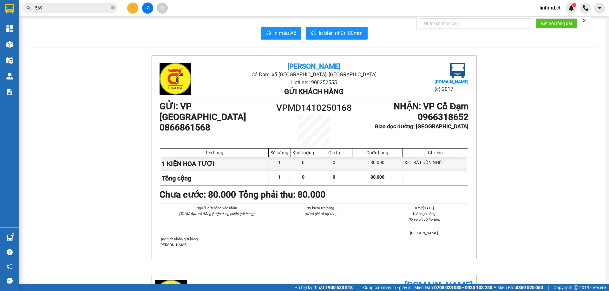
click at [131, 6] on icon "plus" at bounding box center [133, 8] width 4 height 4
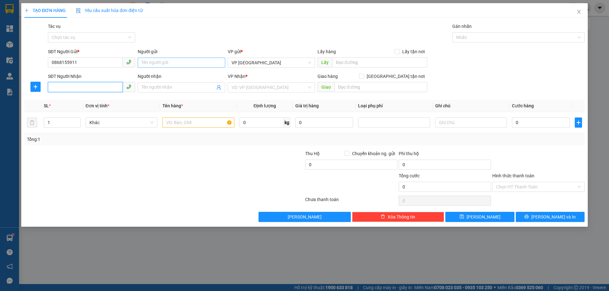
drag, startPoint x: 90, startPoint y: 88, endPoint x: 181, endPoint y: 62, distance: 94.6
click at [90, 88] on input "SĐT Người Nhận" at bounding box center [85, 87] width 75 height 10
click at [248, 82] on div "VP Nhận *" at bounding box center [271, 78] width 87 height 10
click at [246, 91] on input "search" at bounding box center [269, 88] width 75 height 10
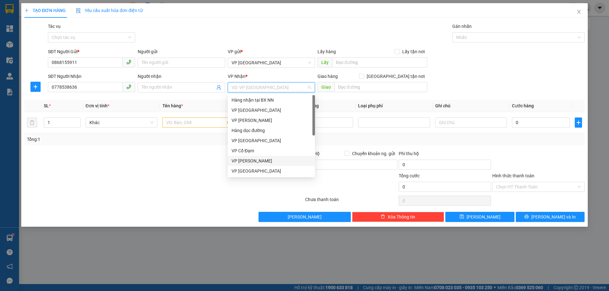
scroll to position [20, 0]
click at [262, 160] on div "VP [PERSON_NAME]" at bounding box center [272, 161] width 80 height 7
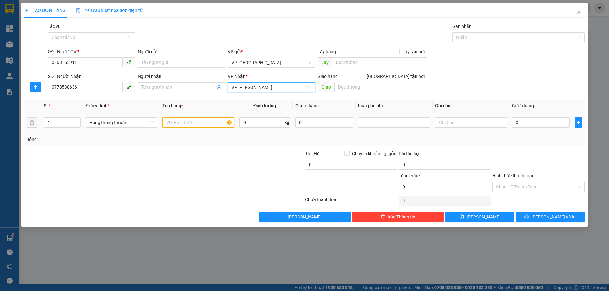
click at [203, 120] on input "text" at bounding box center [198, 123] width 72 height 10
click at [520, 124] on input "0" at bounding box center [541, 123] width 58 height 10
click at [547, 129] on td "30.000" at bounding box center [540, 122] width 63 height 21
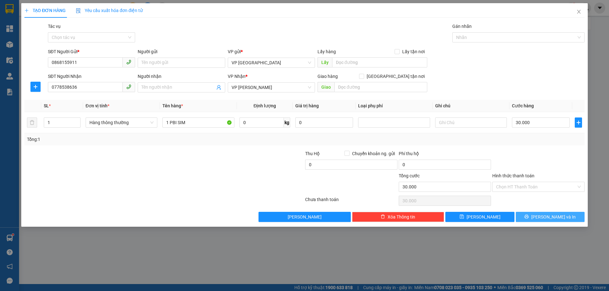
click at [549, 219] on span "[PERSON_NAME] và In" at bounding box center [553, 217] width 44 height 7
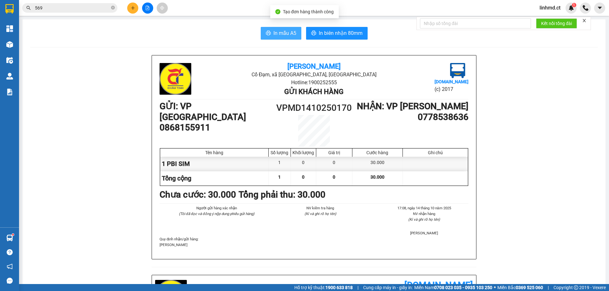
click at [275, 30] on span "In mẫu A5" at bounding box center [284, 33] width 23 height 8
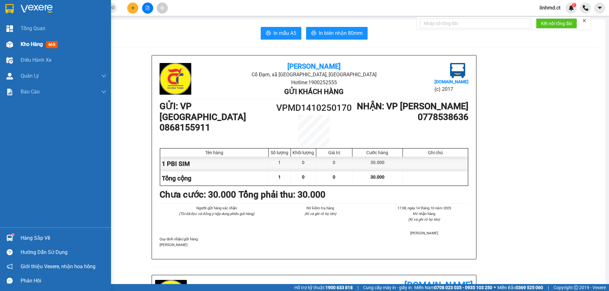
click at [14, 45] on div at bounding box center [9, 44] width 11 height 11
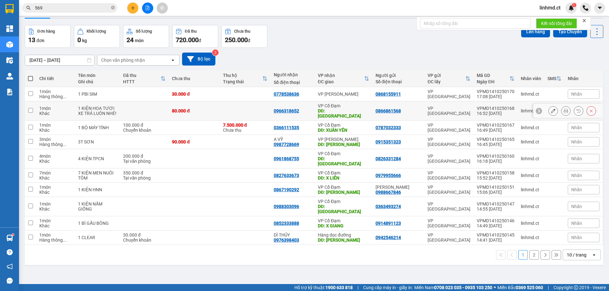
scroll to position [29, 0]
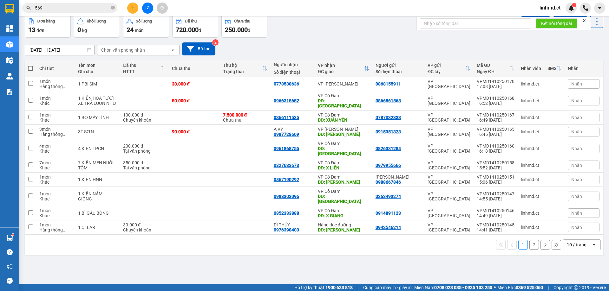
click at [529, 240] on button "2" at bounding box center [534, 245] width 10 height 10
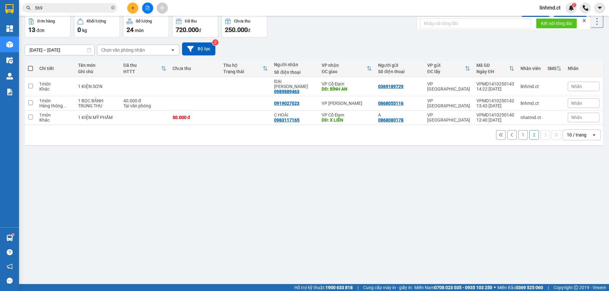
click at [518, 130] on button "1" at bounding box center [523, 135] width 10 height 10
